Goal: Transaction & Acquisition: Book appointment/travel/reservation

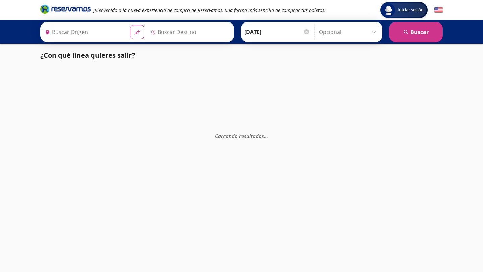
type input "[GEOGRAPHIC_DATA], [GEOGRAPHIC_DATA]"
type input "Toluca, [GEOGRAPHIC_DATA]"
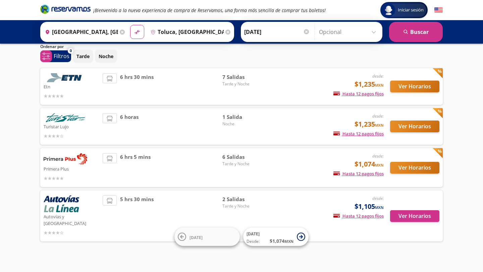
scroll to position [23, 0]
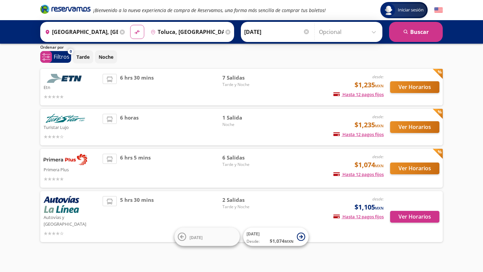
click at [157, 217] on div "5 hrs 30 mins" at bounding box center [163, 216] width 120 height 41
click at [214, 213] on div "5 hrs 30 mins" at bounding box center [163, 216] width 120 height 41
click at [237, 204] on span "Tarde y Noche" at bounding box center [245, 207] width 47 height 6
click at [403, 213] on button "Ver Horarios" at bounding box center [414, 217] width 49 height 12
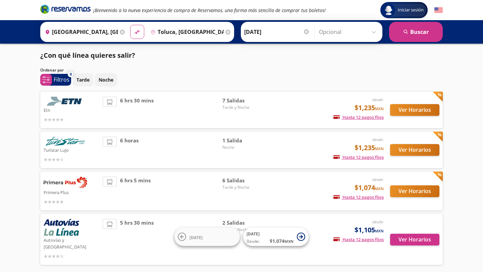
scroll to position [23, 0]
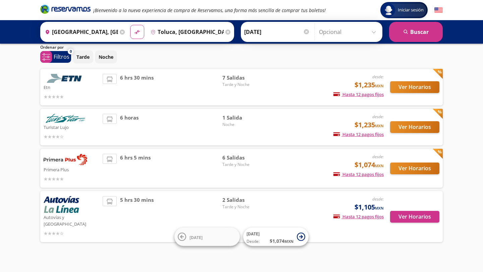
click at [424, 171] on button "Ver Horarios" at bounding box center [414, 168] width 49 height 12
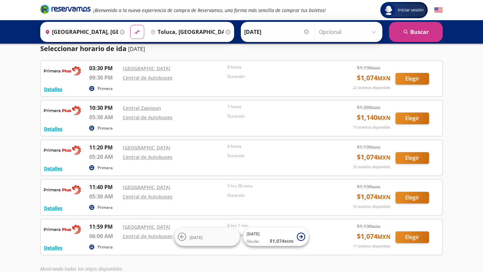
scroll to position [16, 0]
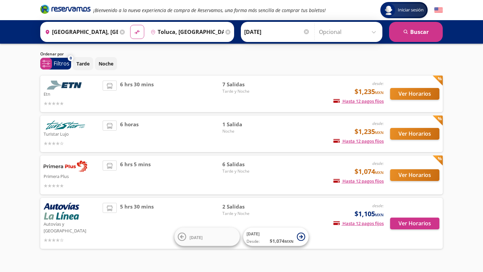
scroll to position [23, 0]
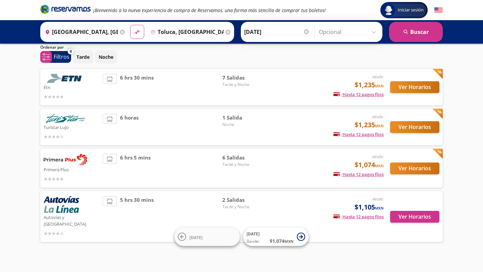
click at [408, 127] on button "Ver Horarios" at bounding box center [414, 127] width 49 height 12
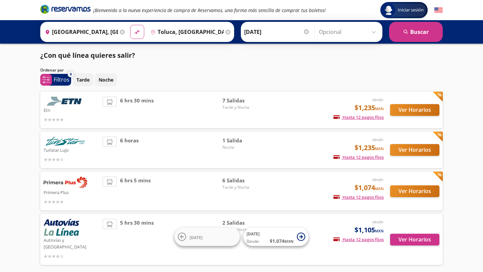
click at [403, 109] on button "Ver Horarios" at bounding box center [414, 110] width 49 height 12
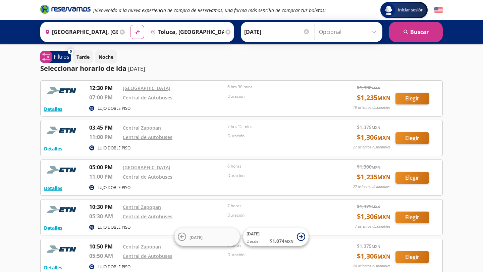
click at [184, 31] on input "Toluca, [GEOGRAPHIC_DATA]" at bounding box center [186, 31] width 76 height 17
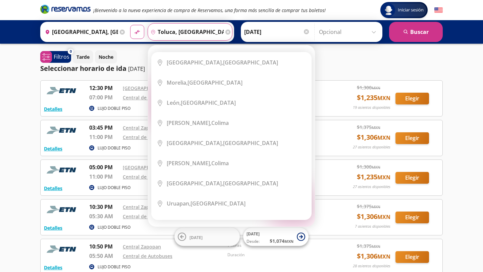
click at [230, 30] on icon at bounding box center [227, 32] width 5 height 5
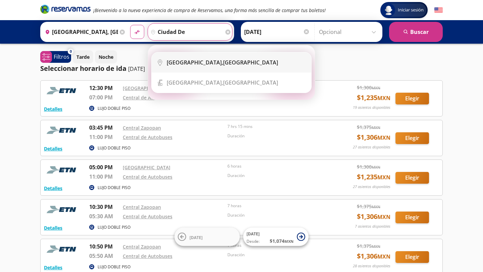
click at [198, 69] on li "City Icon [GEOGRAPHIC_DATA], [GEOGRAPHIC_DATA]" at bounding box center [232, 62] width 160 height 20
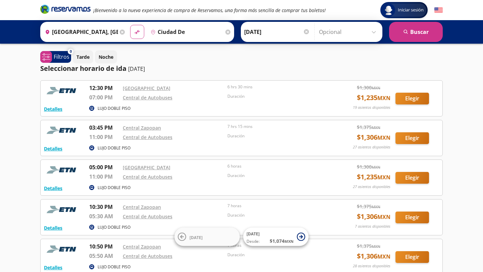
type input "[GEOGRAPHIC_DATA], [GEOGRAPHIC_DATA]"
click at [415, 32] on button "search [GEOGRAPHIC_DATA]" at bounding box center [416, 32] width 54 height 20
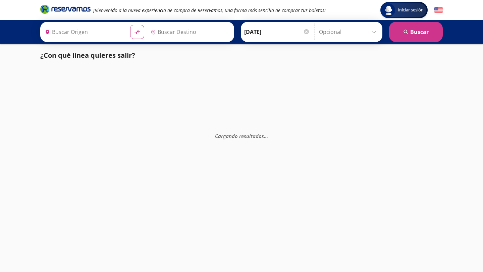
type input "[GEOGRAPHIC_DATA], [GEOGRAPHIC_DATA]"
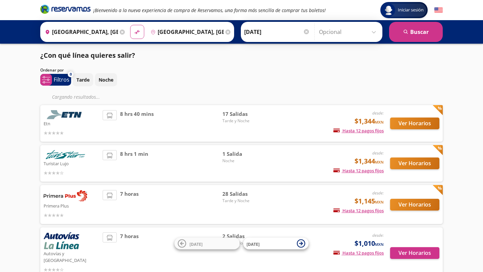
click at [411, 125] on button "Ver Horarios" at bounding box center [414, 123] width 49 height 12
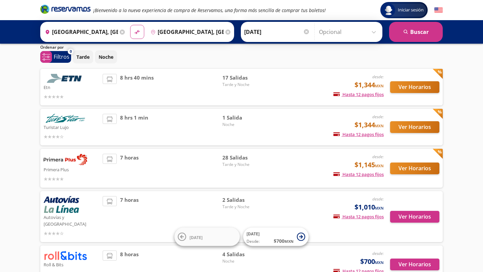
scroll to position [23, 0]
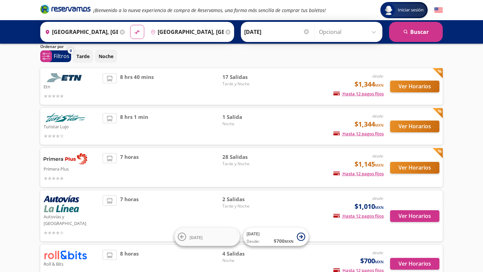
click at [432, 127] on button "Ver Horarios" at bounding box center [414, 126] width 49 height 12
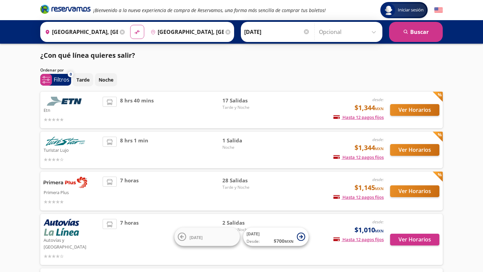
scroll to position [23, 0]
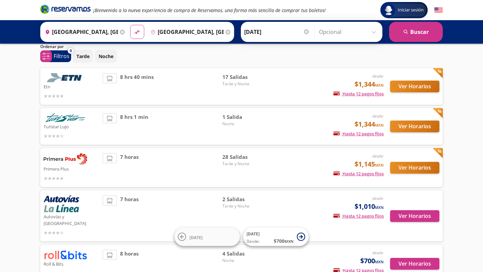
click at [409, 165] on button "Ver Horarios" at bounding box center [414, 168] width 49 height 12
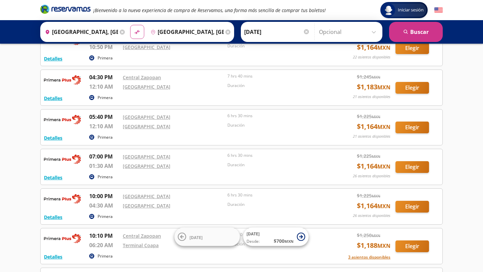
scroll to position [249, 0]
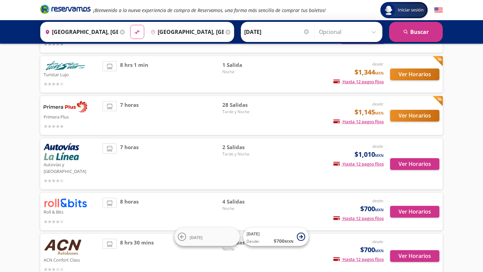
scroll to position [92, 0]
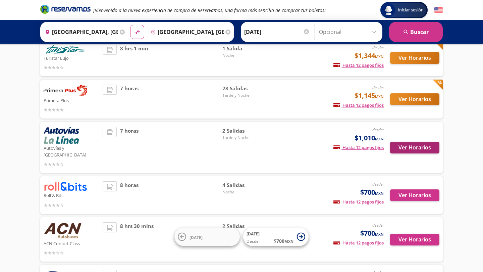
click at [416, 142] on button "Ver Horarios" at bounding box center [414, 148] width 49 height 12
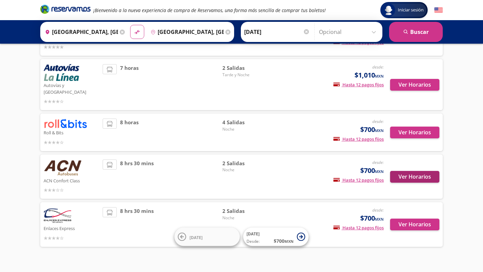
click at [410, 171] on button "Ver Horarios" at bounding box center [414, 177] width 49 height 12
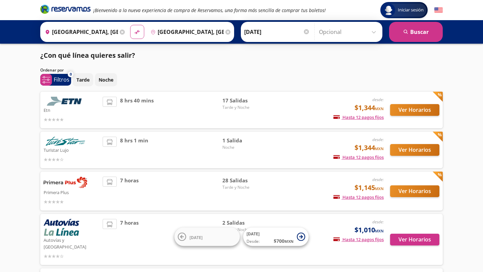
scroll to position [155, 0]
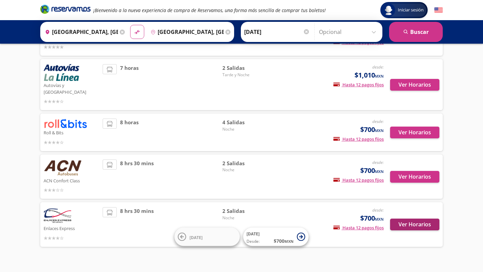
click at [420, 218] on button "Ver Horarios" at bounding box center [414, 224] width 49 height 12
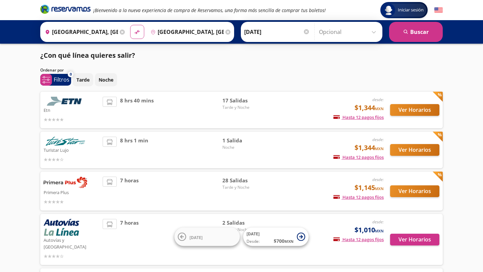
scroll to position [155, 0]
